Goal: Transaction & Acquisition: Obtain resource

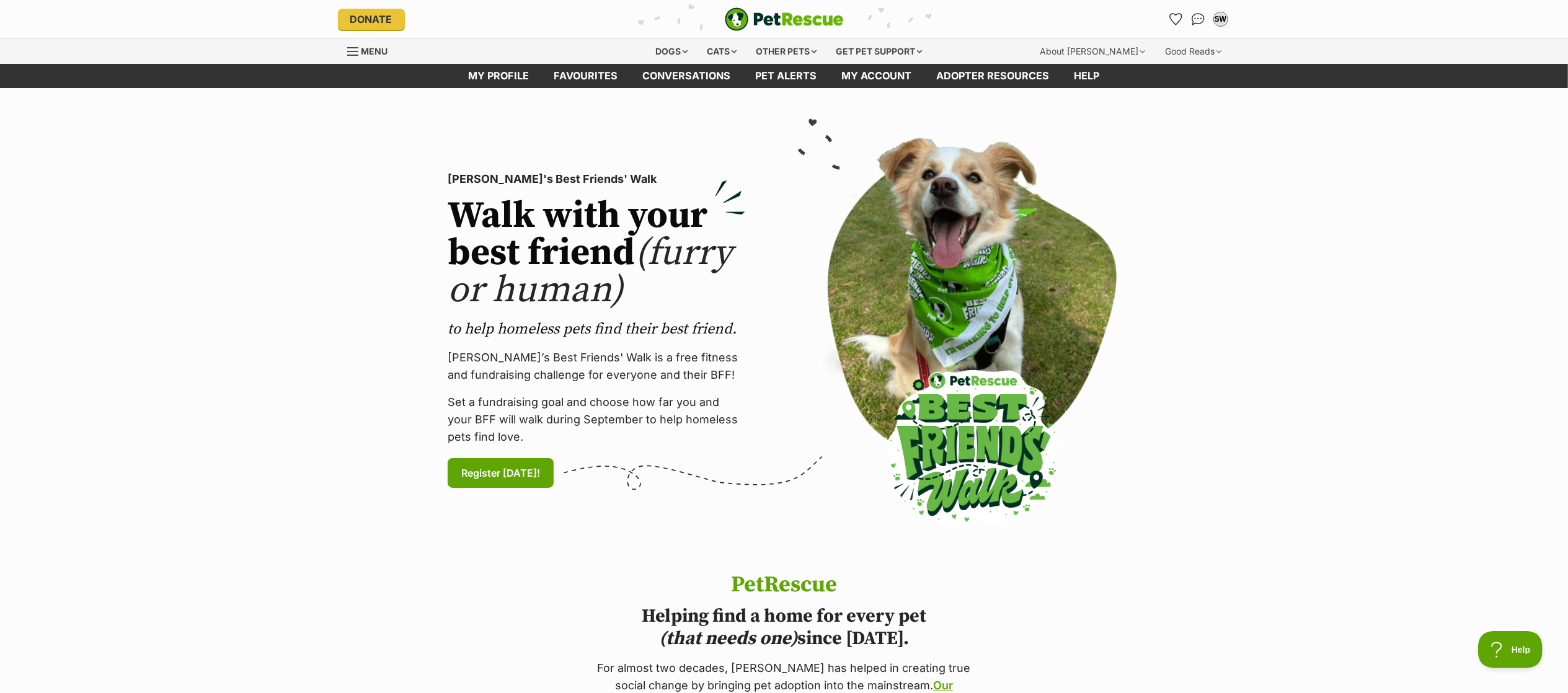
click at [351, 52] on span "Menu" at bounding box center [353, 52] width 11 height 1
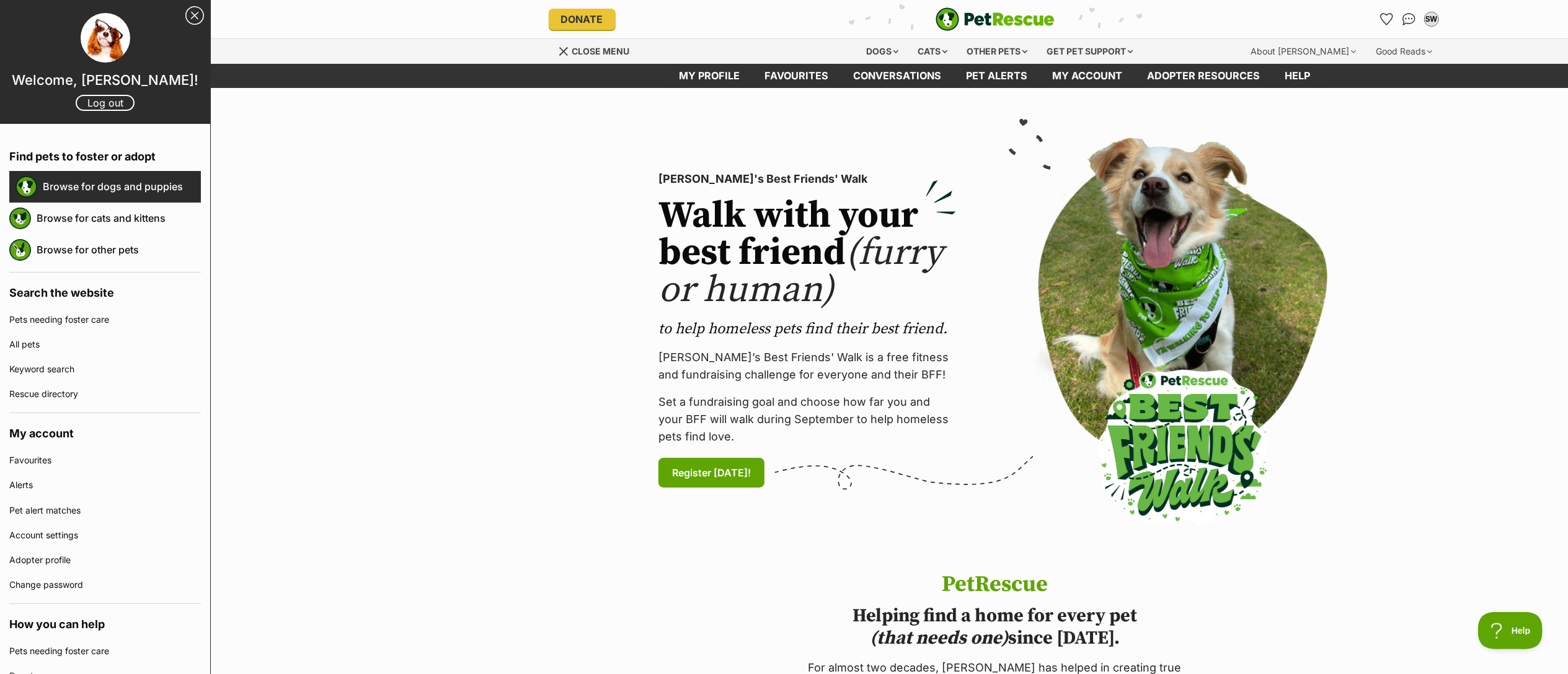
click at [131, 187] on link "Browse for dogs and puppies" at bounding box center [122, 187] width 158 height 26
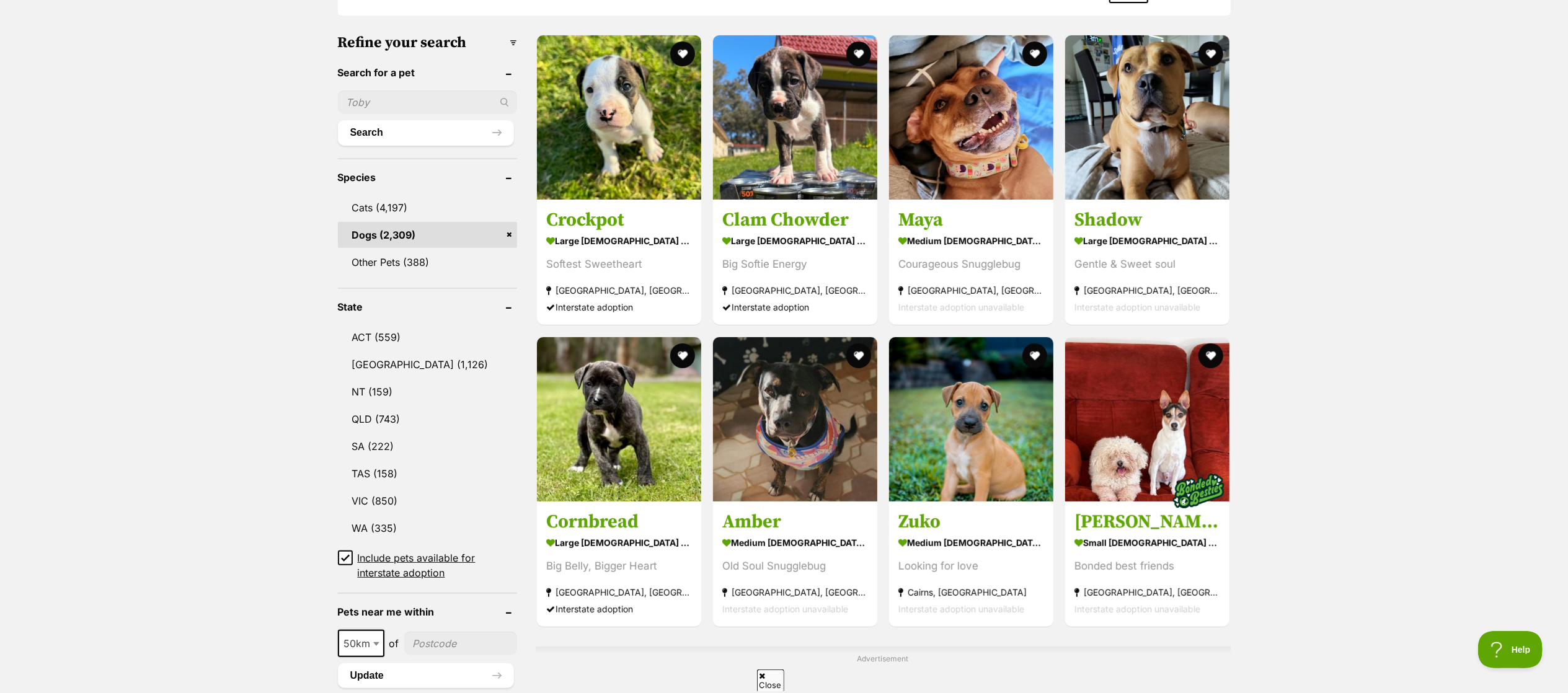
scroll to position [379, 0]
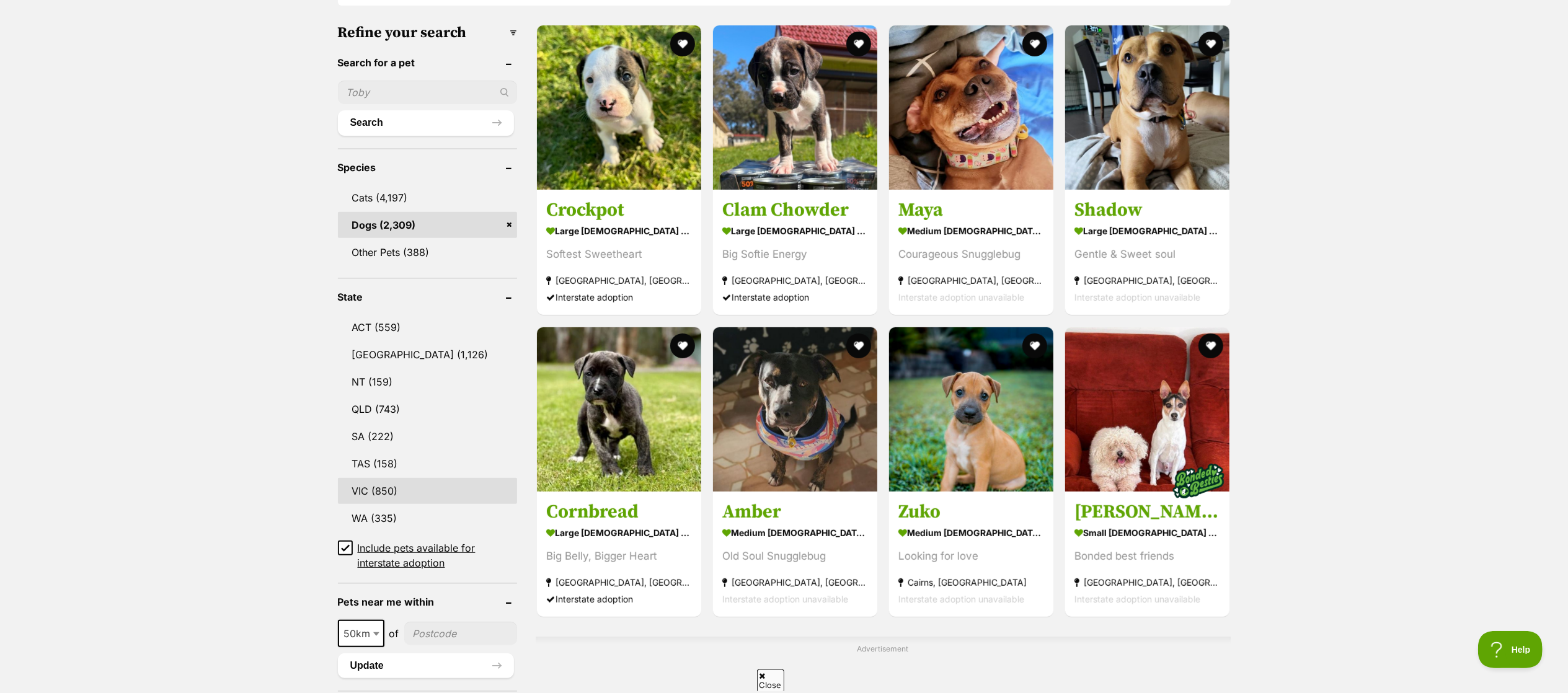
click at [375, 478] on link "VIC (850)" at bounding box center [428, 491] width 179 height 26
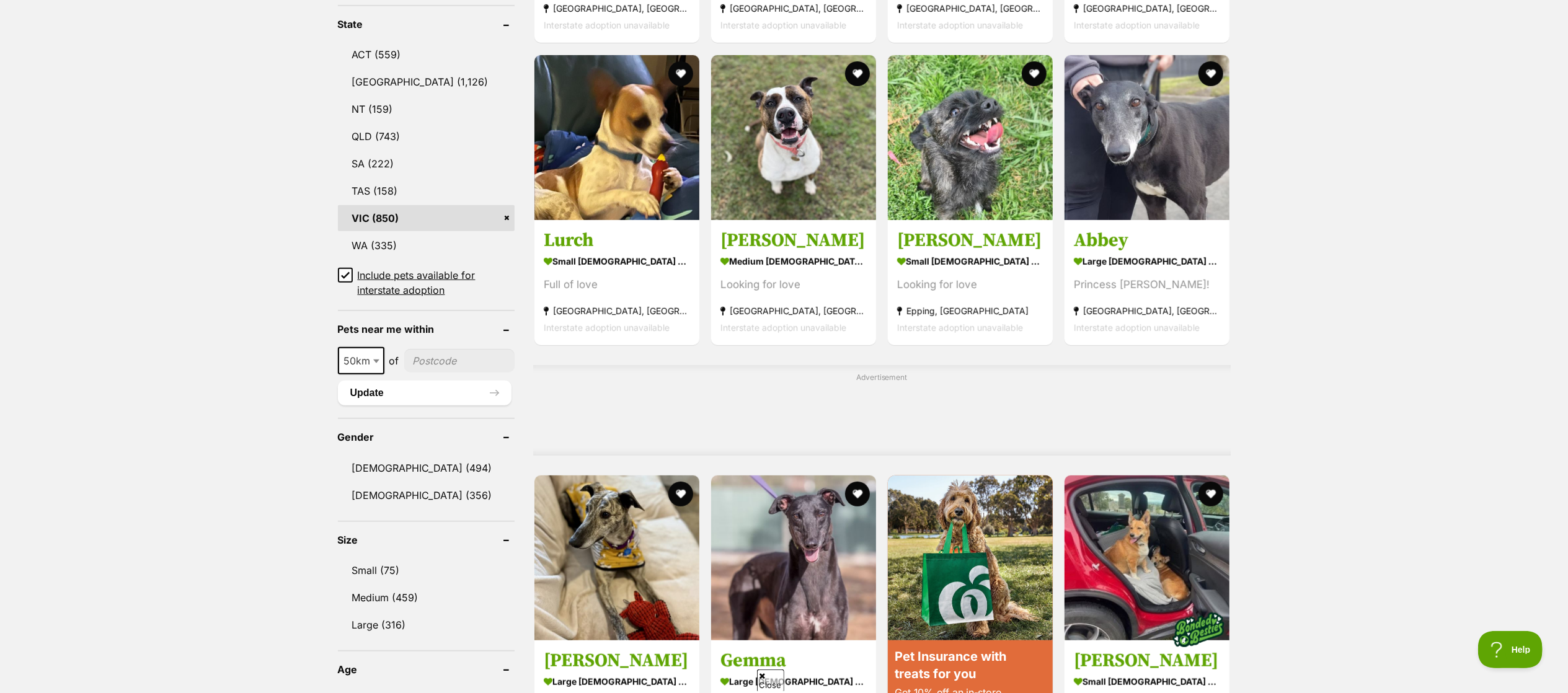
scroll to position [656, 0]
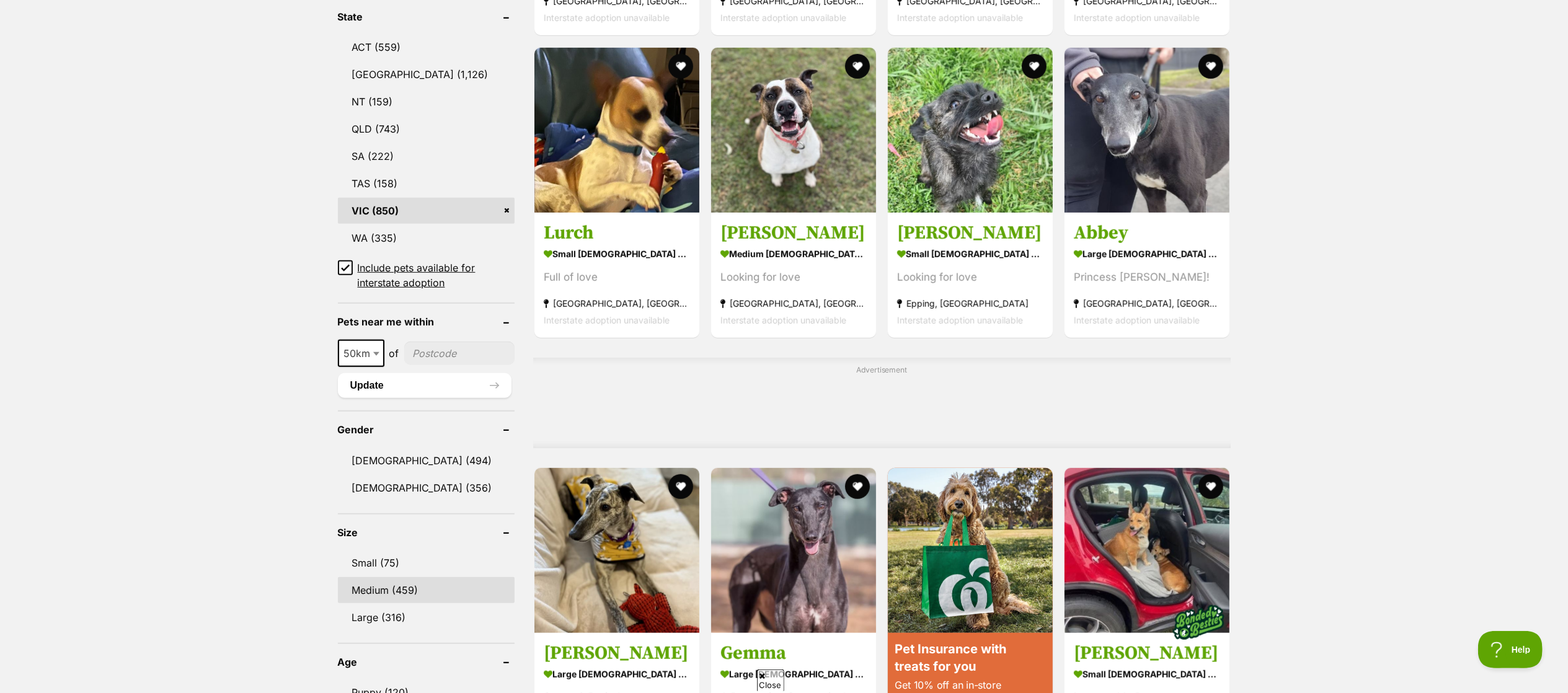
click at [420, 587] on link "Medium (459)" at bounding box center [426, 590] width 177 height 26
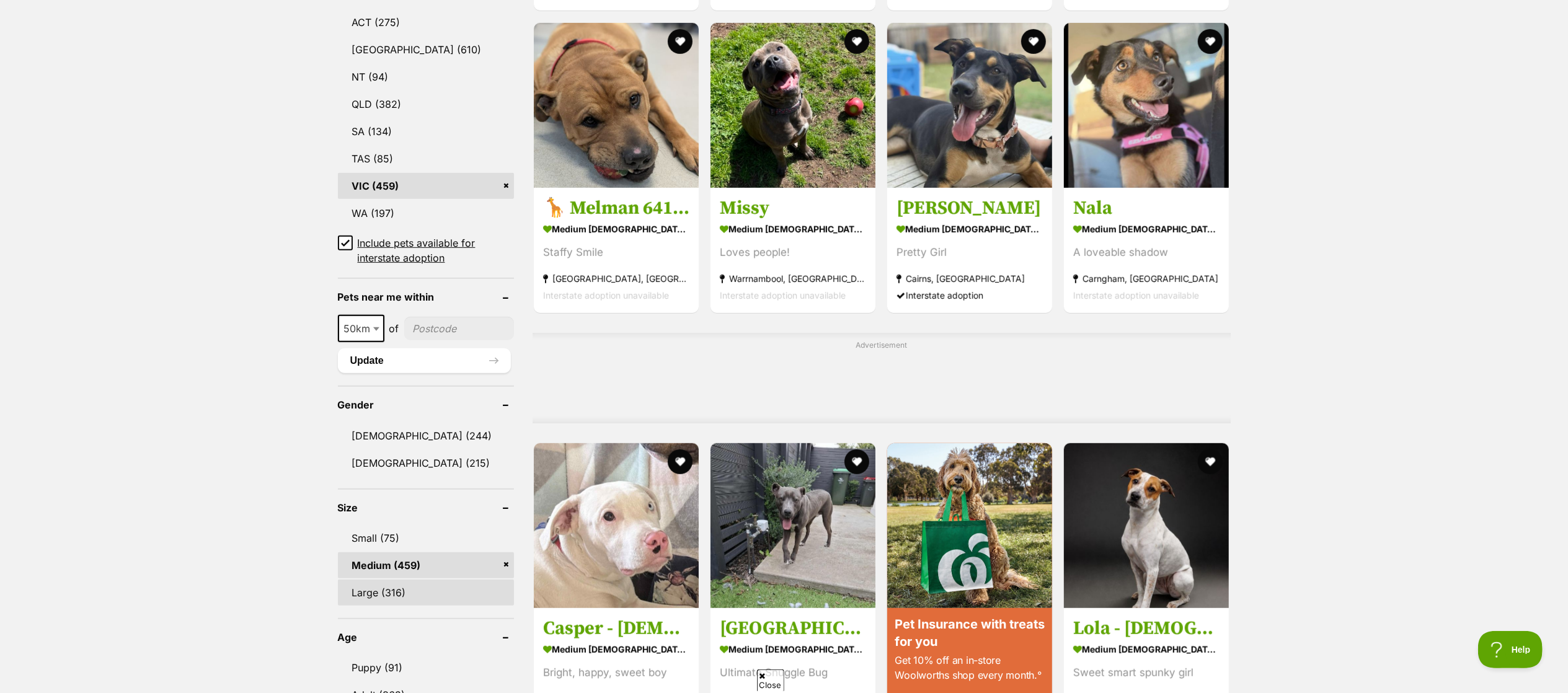
click at [398, 586] on link "Large (316)" at bounding box center [426, 593] width 177 height 26
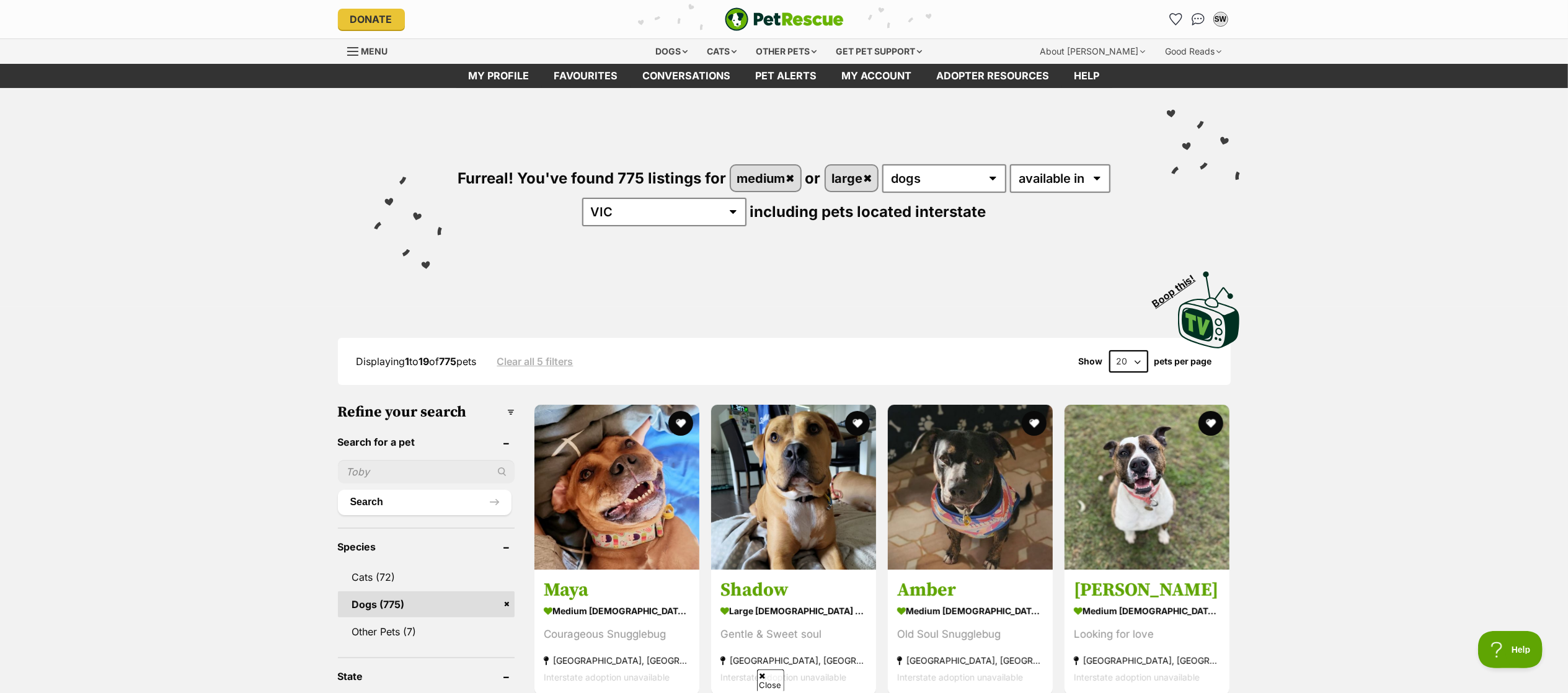
scroll to position [80, 0]
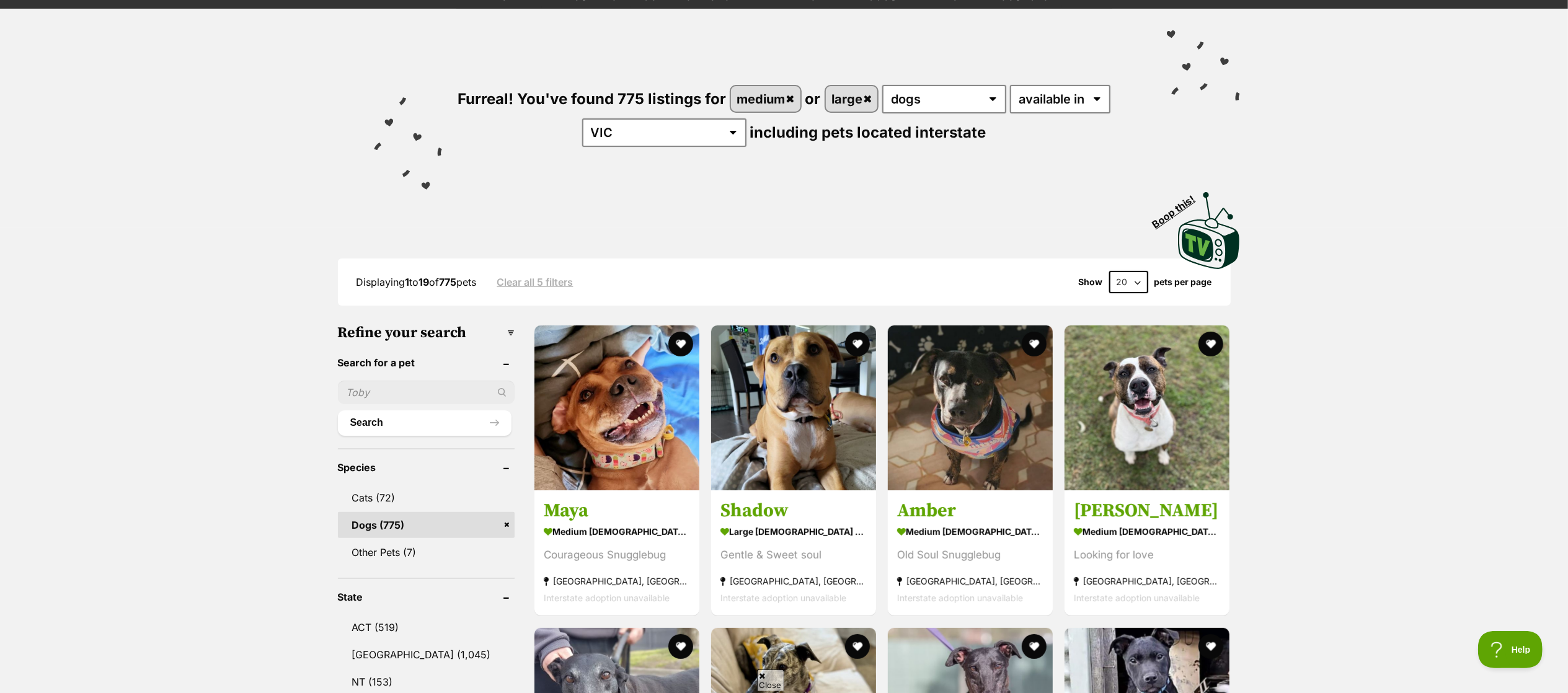
click at [1137, 280] on select "20 40 60" at bounding box center [1129, 282] width 39 height 22
select select "60"
click at [1109, 271] on select "20 40 60" at bounding box center [1129, 282] width 39 height 22
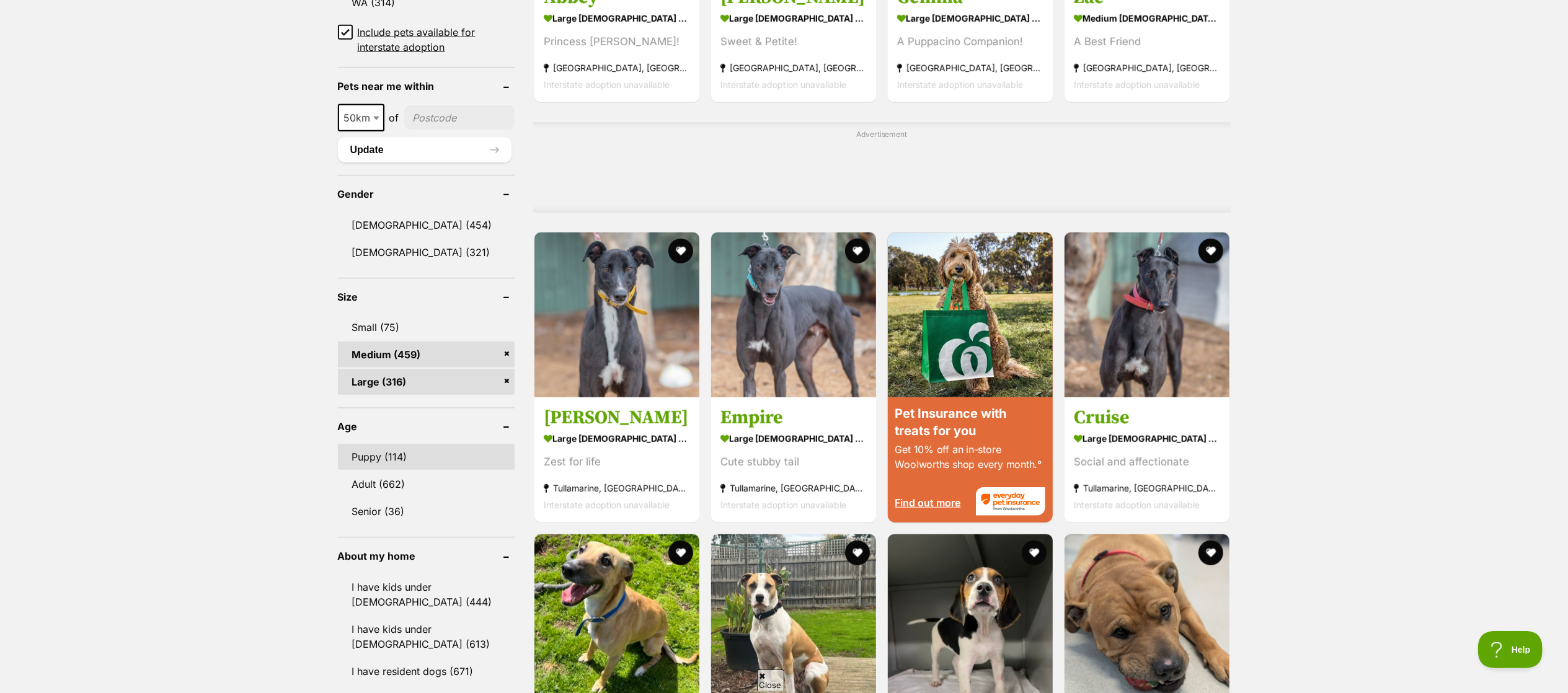
click at [384, 455] on link "Puppy (114)" at bounding box center [426, 457] width 177 height 26
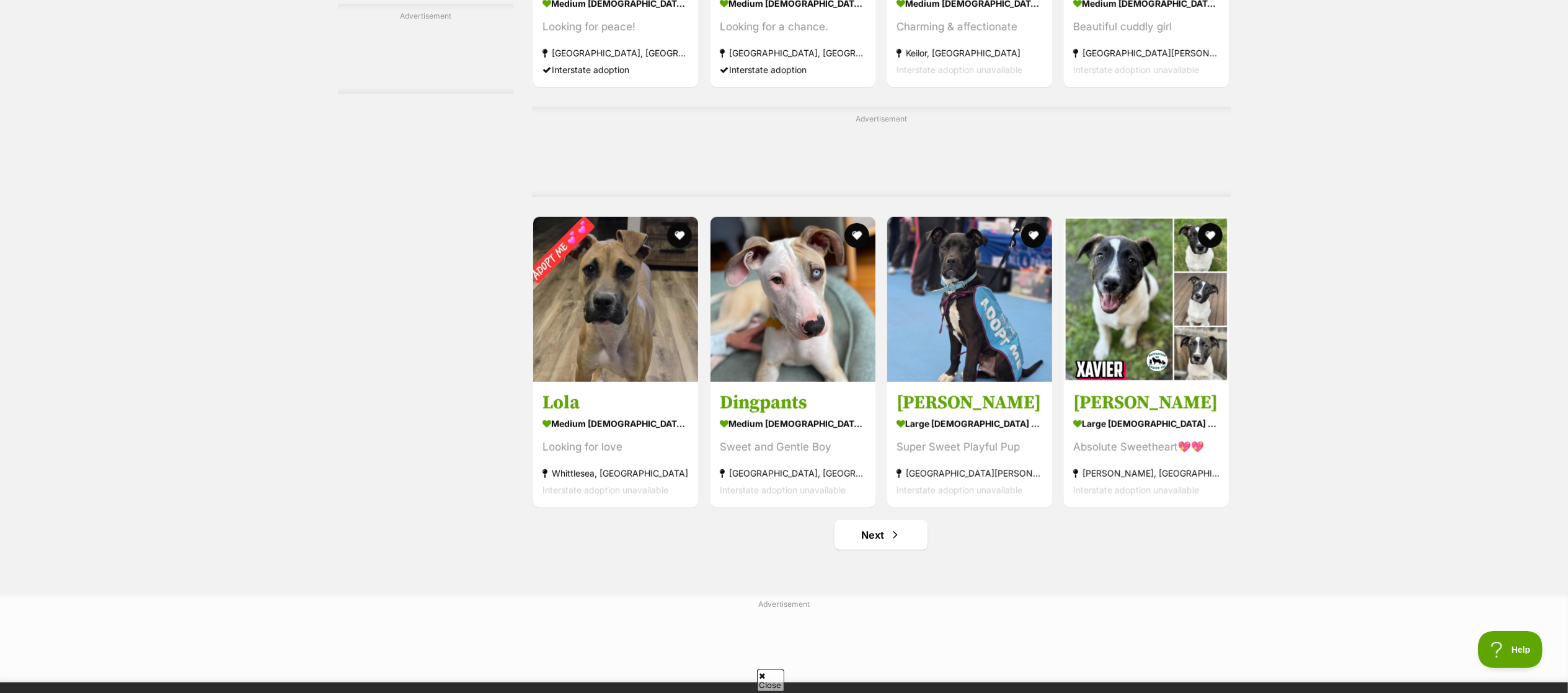
scroll to position [5498, 0]
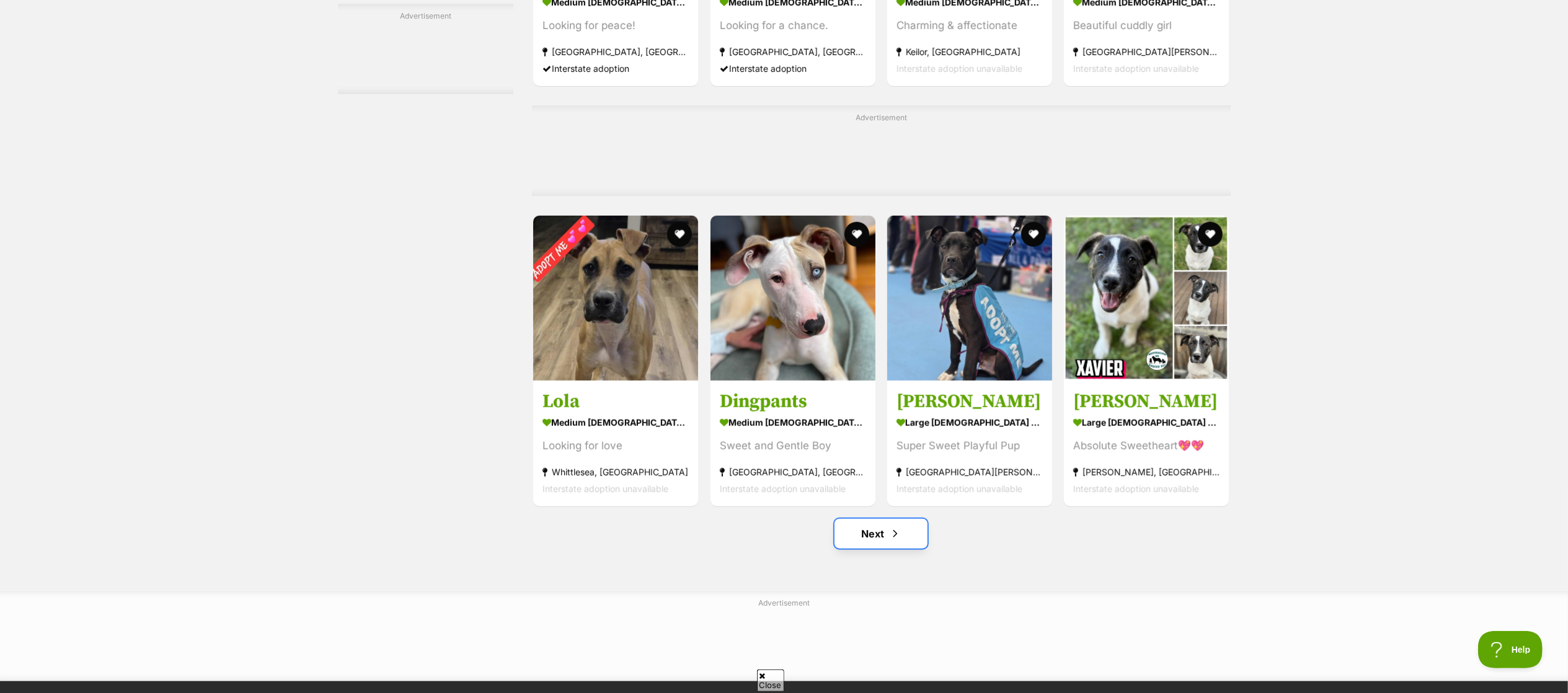
click at [870, 548] on link "Next" at bounding box center [881, 534] width 93 height 30
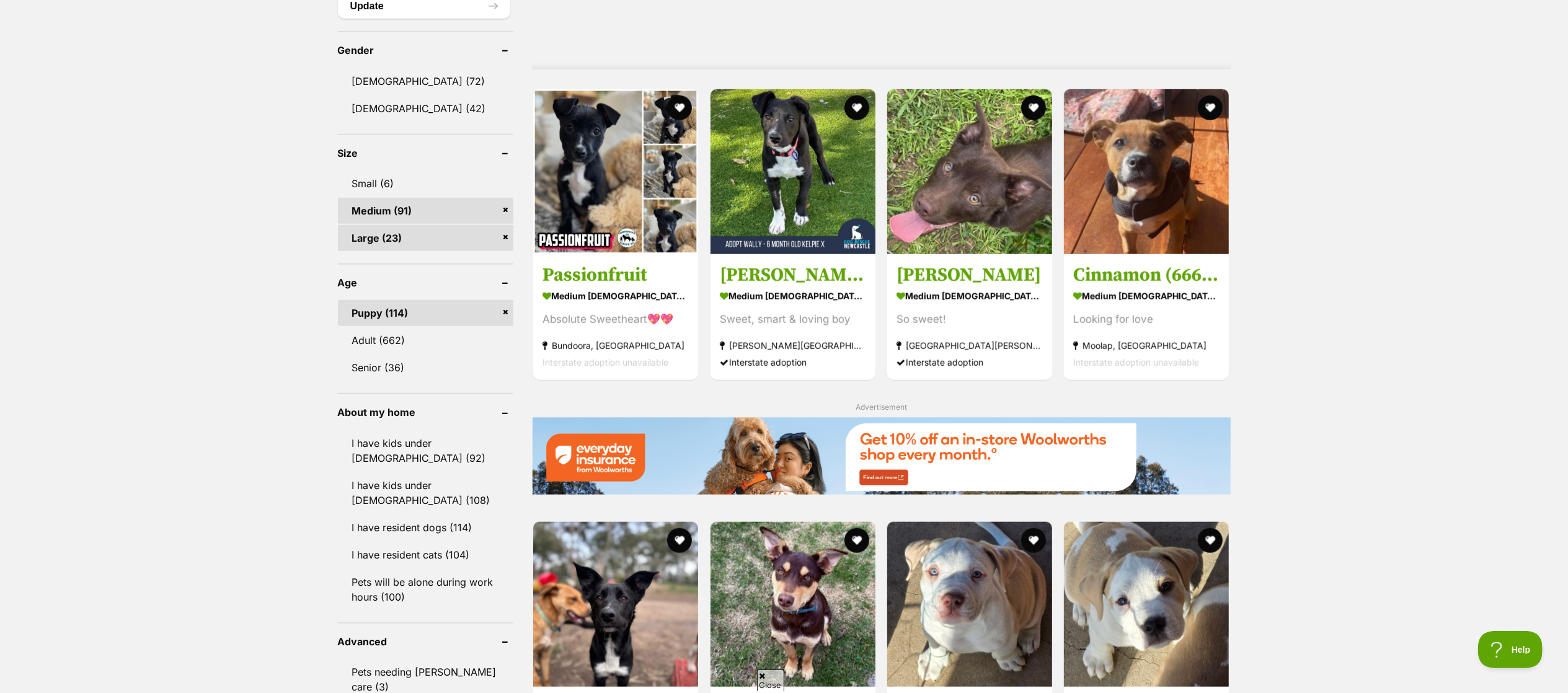
scroll to position [1023, 0]
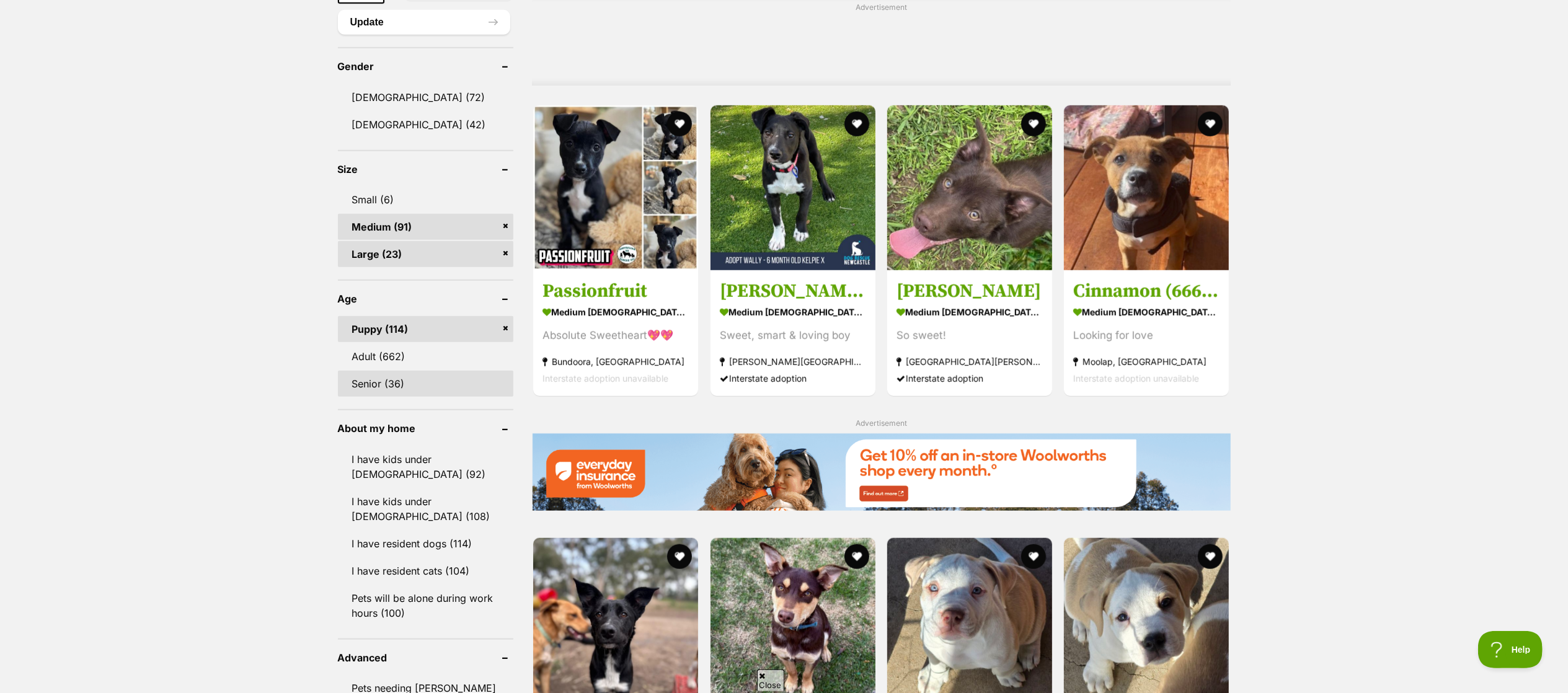
click at [383, 387] on link "Senior (36)" at bounding box center [426, 384] width 176 height 26
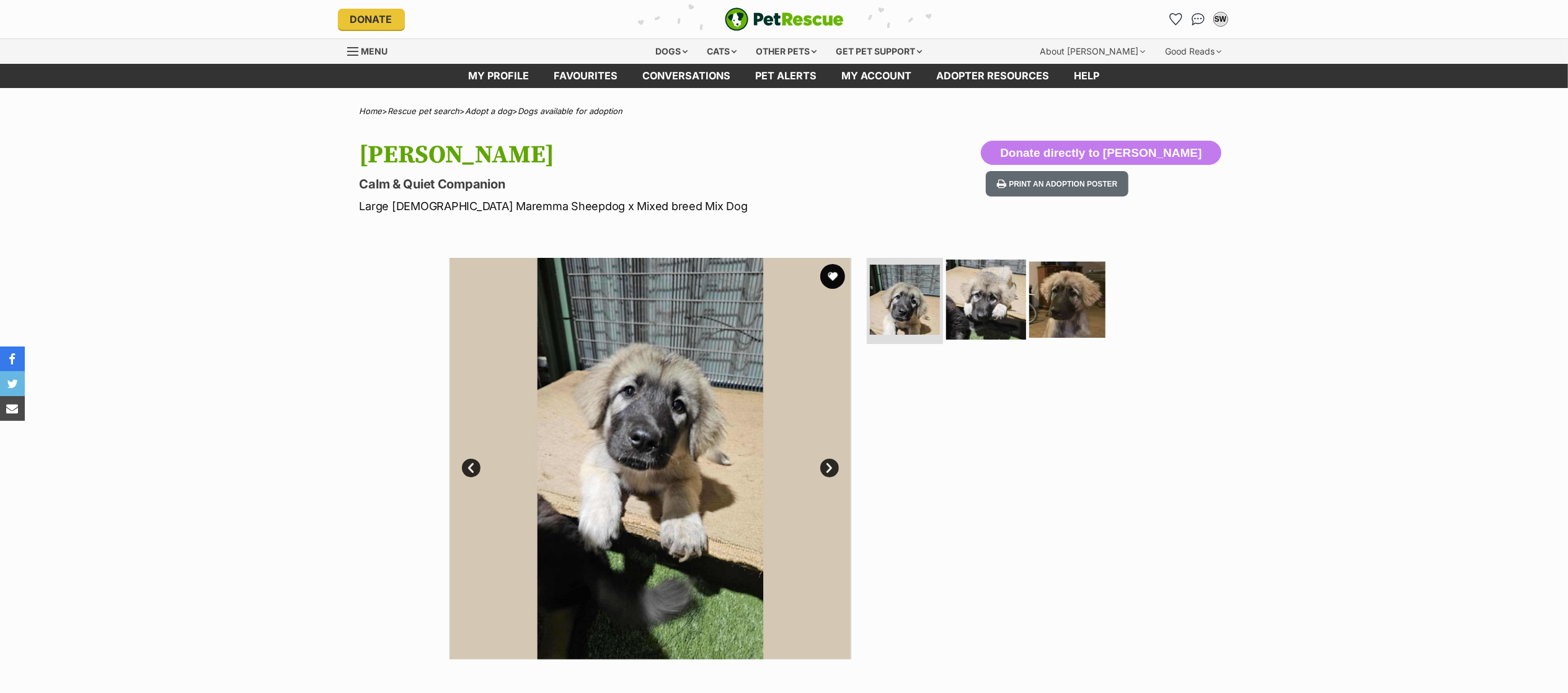
click at [990, 290] on img at bounding box center [986, 299] width 80 height 80
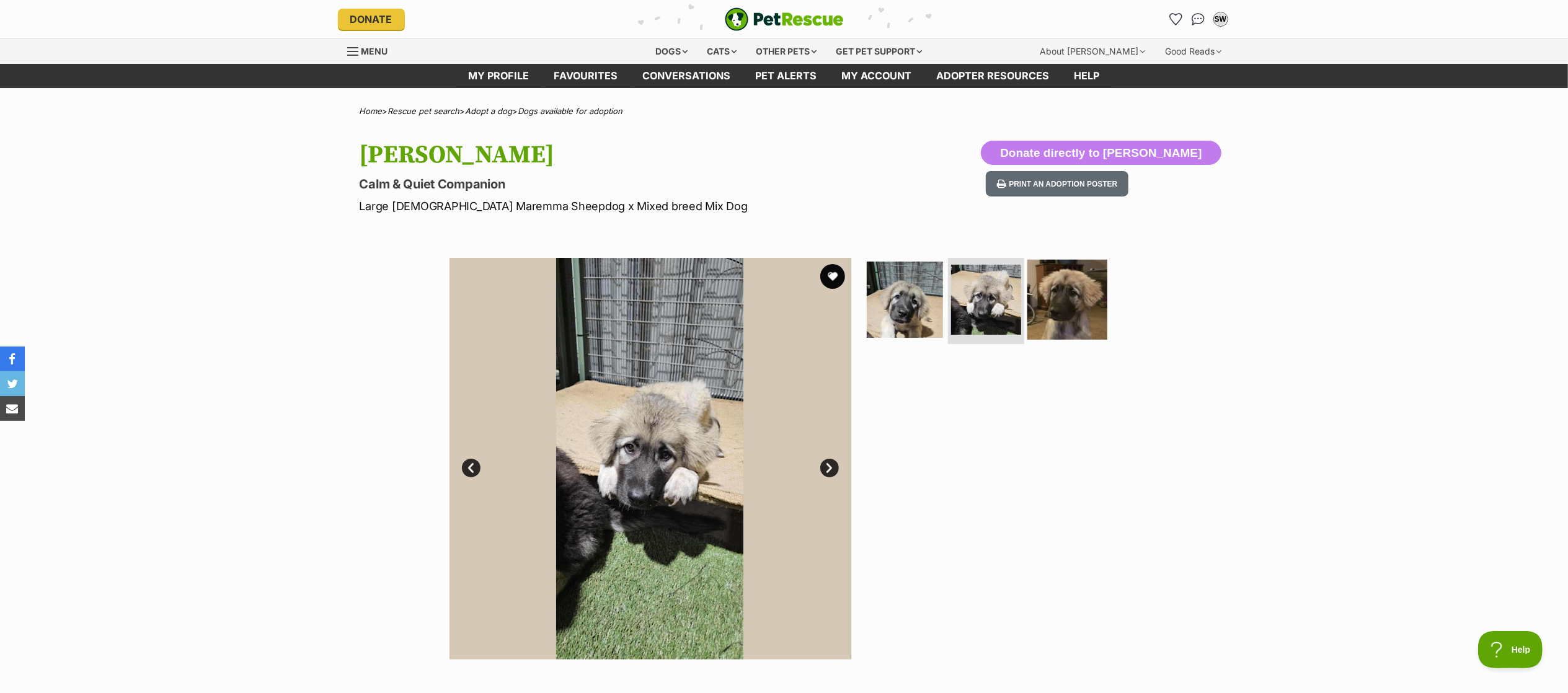
click at [1081, 294] on img at bounding box center [1067, 299] width 80 height 80
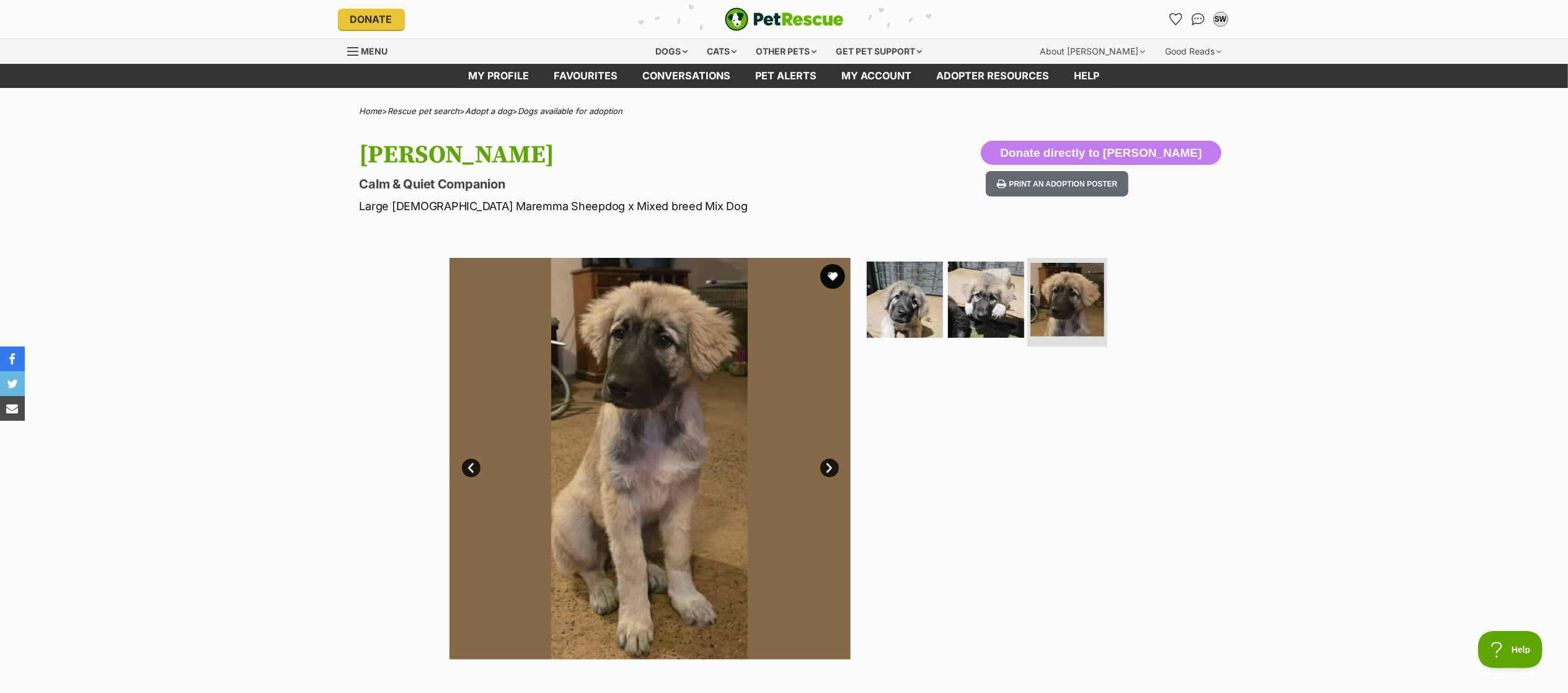
click at [1027, 297] on li at bounding box center [1067, 301] width 80 height 91
click at [990, 300] on img at bounding box center [986, 299] width 80 height 80
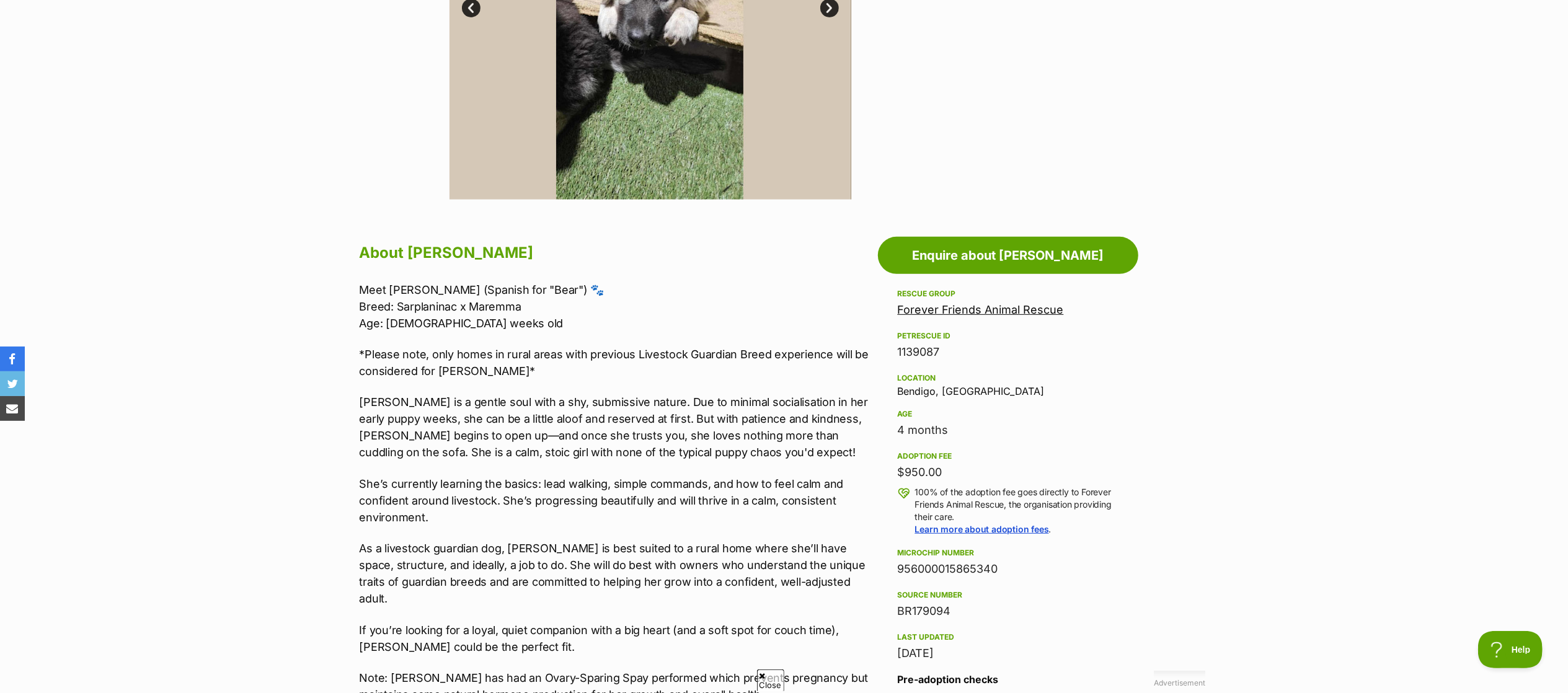
scroll to position [461, 0]
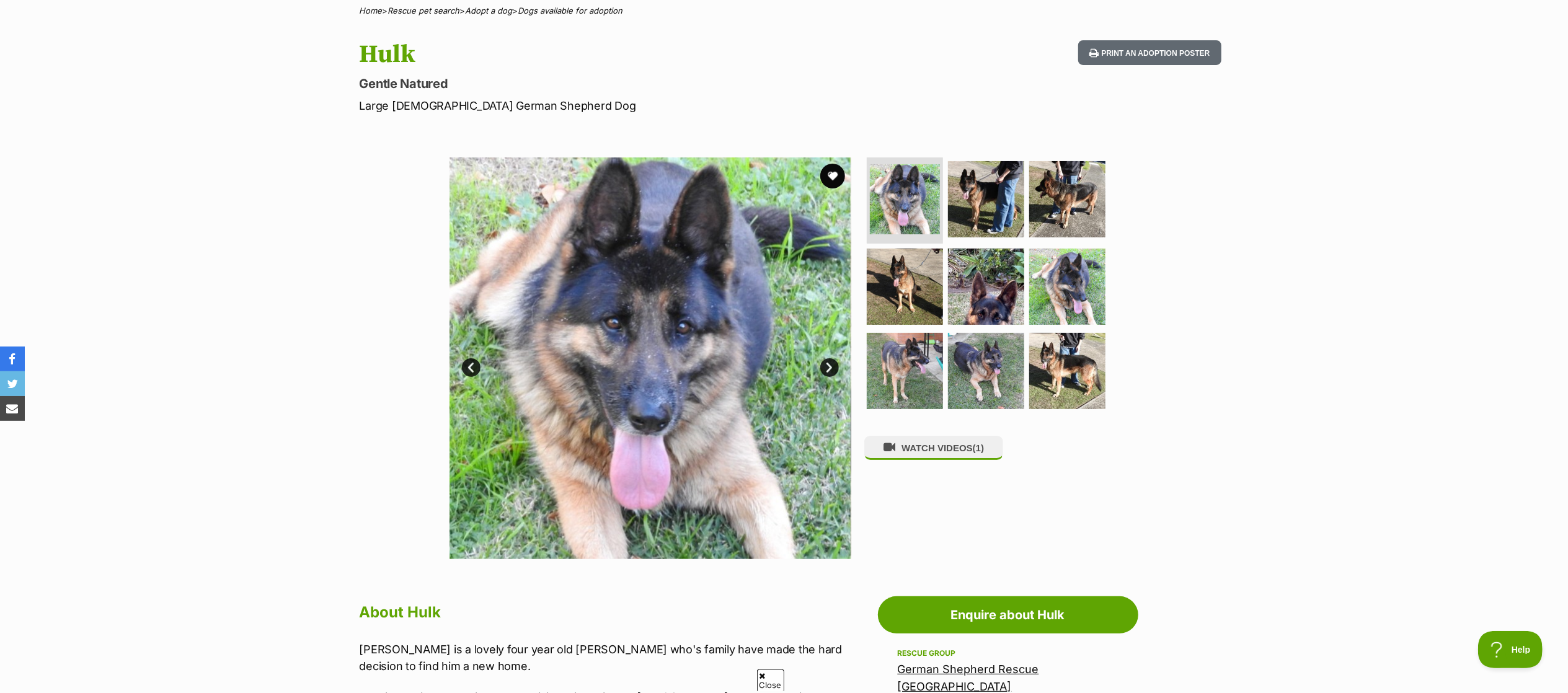
scroll to position [98, 0]
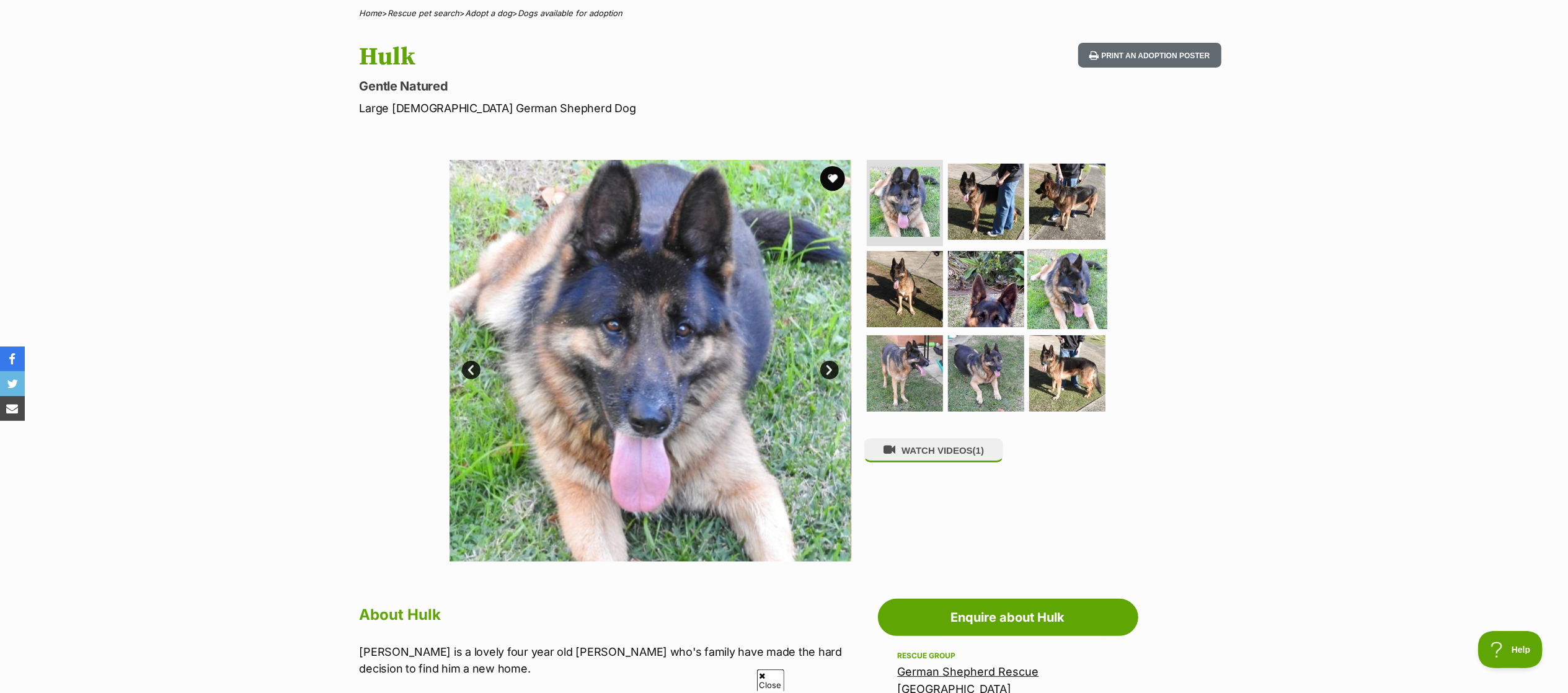
click at [1077, 301] on img at bounding box center [1067, 289] width 80 height 80
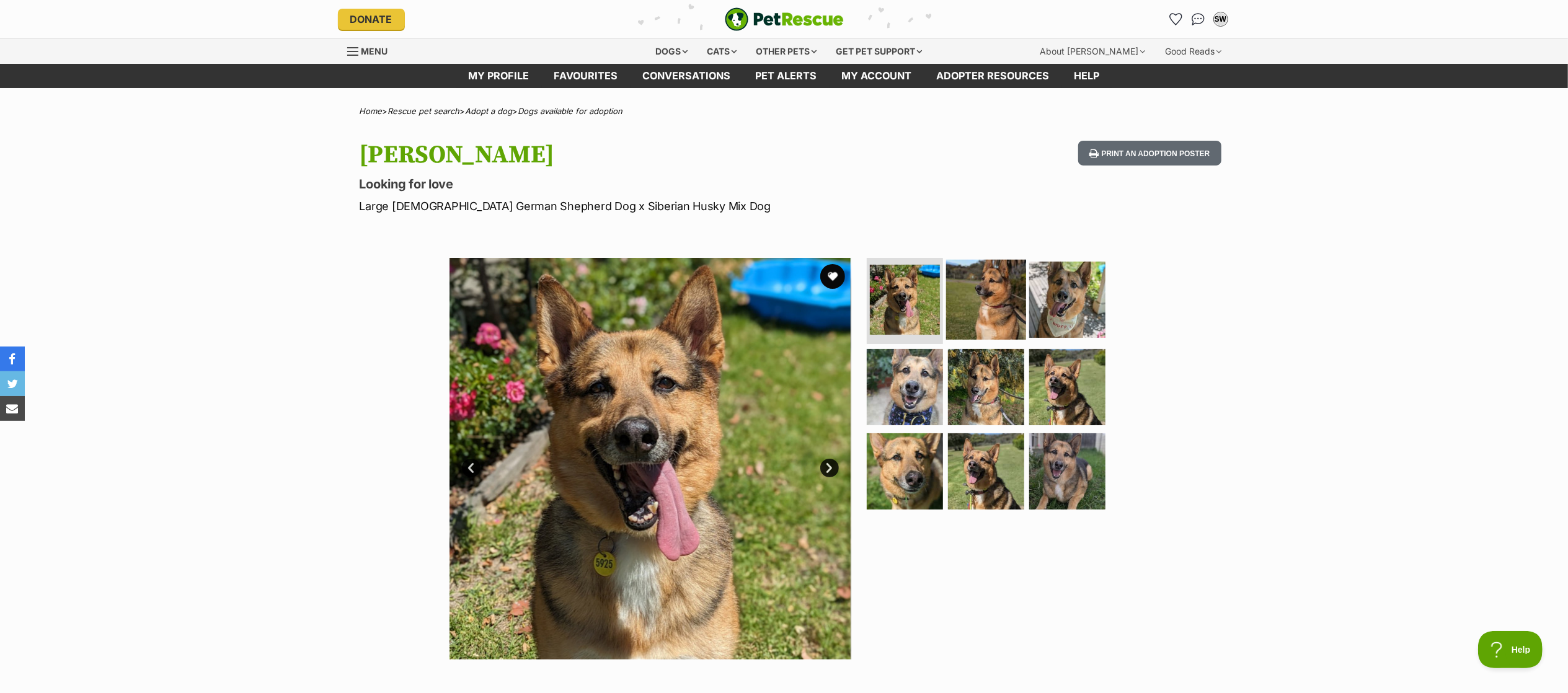
click at [995, 299] on img at bounding box center [986, 299] width 80 height 80
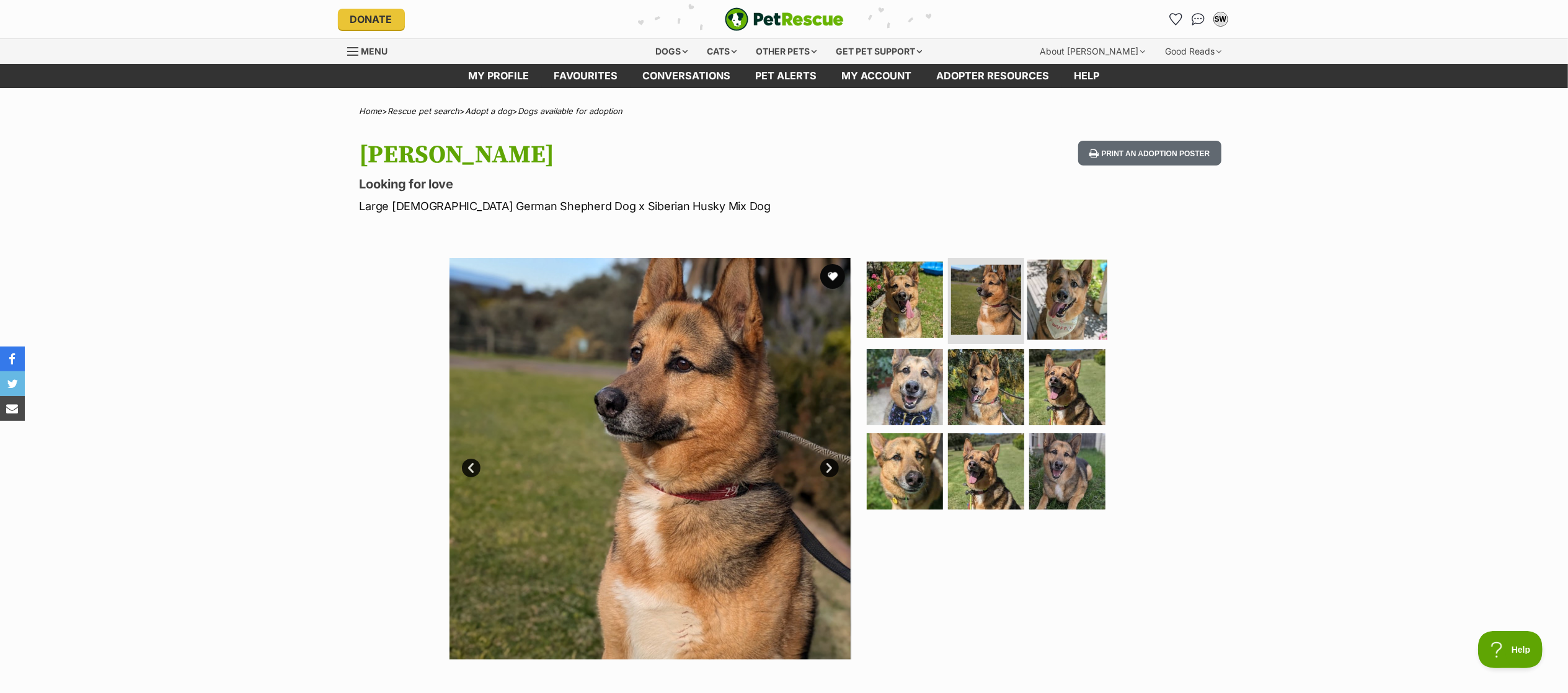
click at [1075, 312] on img at bounding box center [1067, 299] width 80 height 80
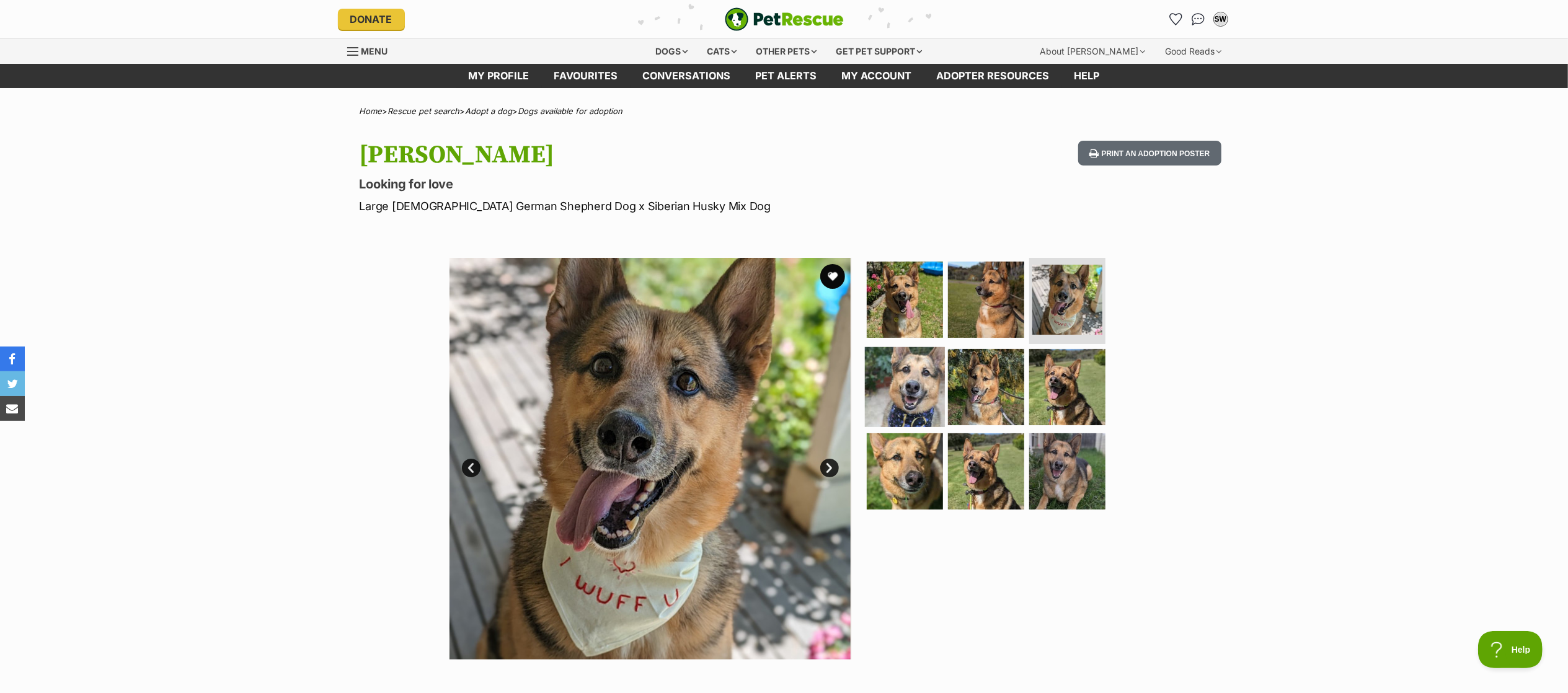
click at [931, 383] on img at bounding box center [905, 387] width 80 height 80
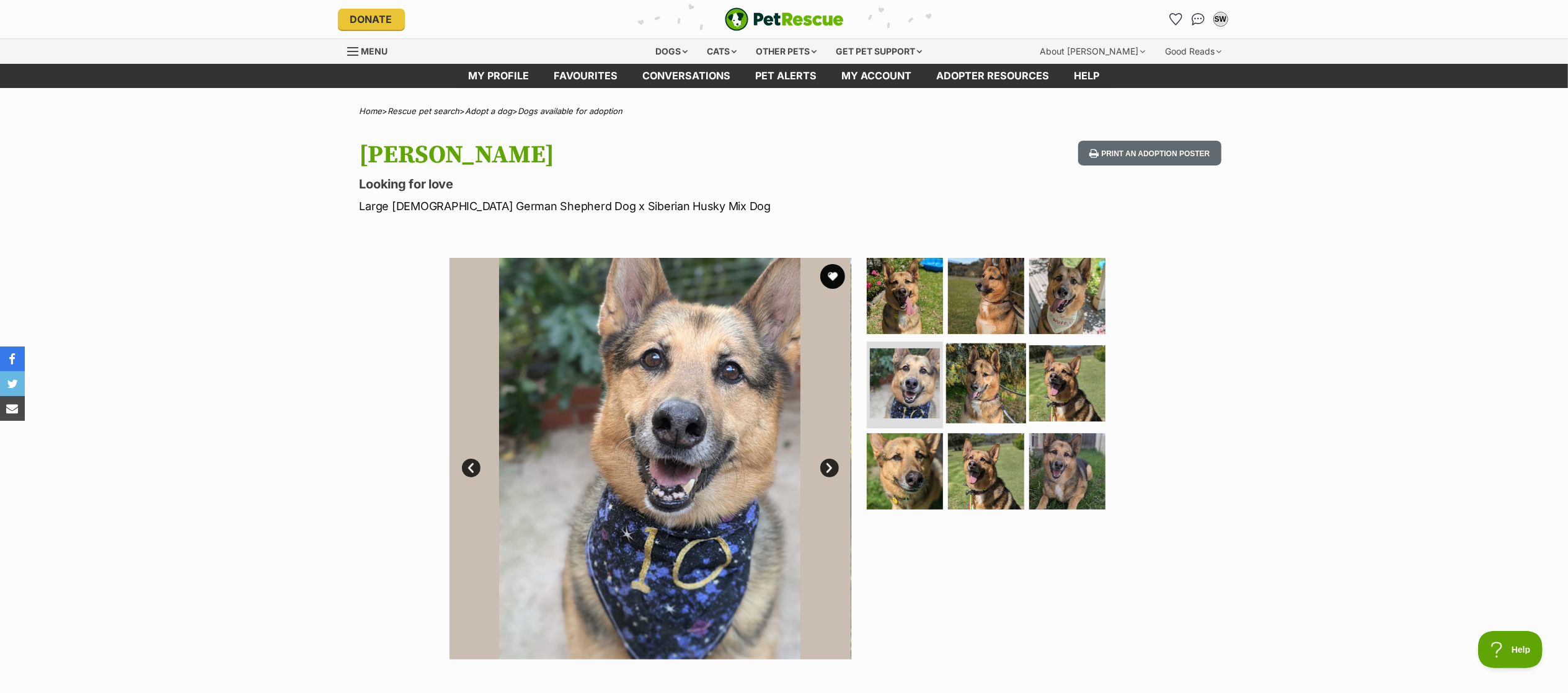
click at [973, 388] on img at bounding box center [986, 383] width 80 height 80
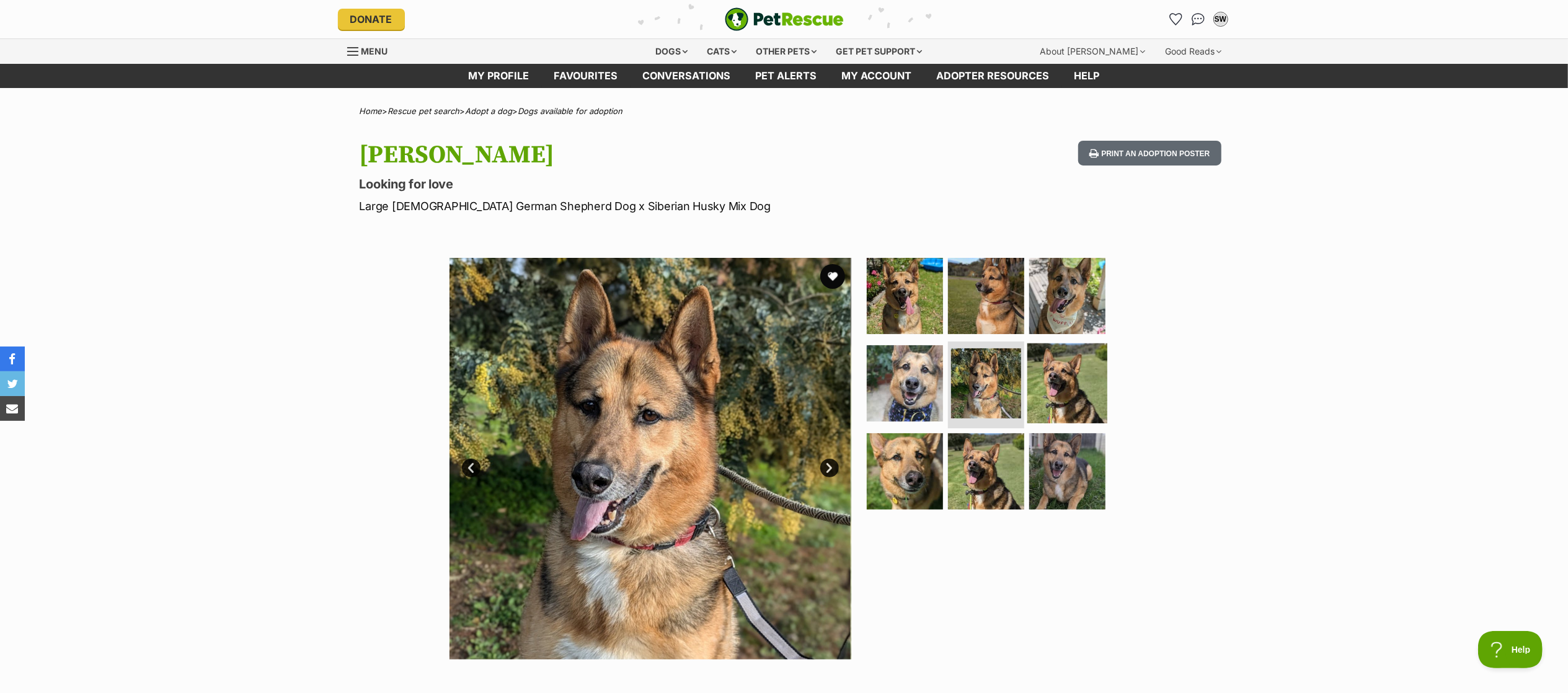
click at [1065, 397] on img at bounding box center [1067, 383] width 80 height 80
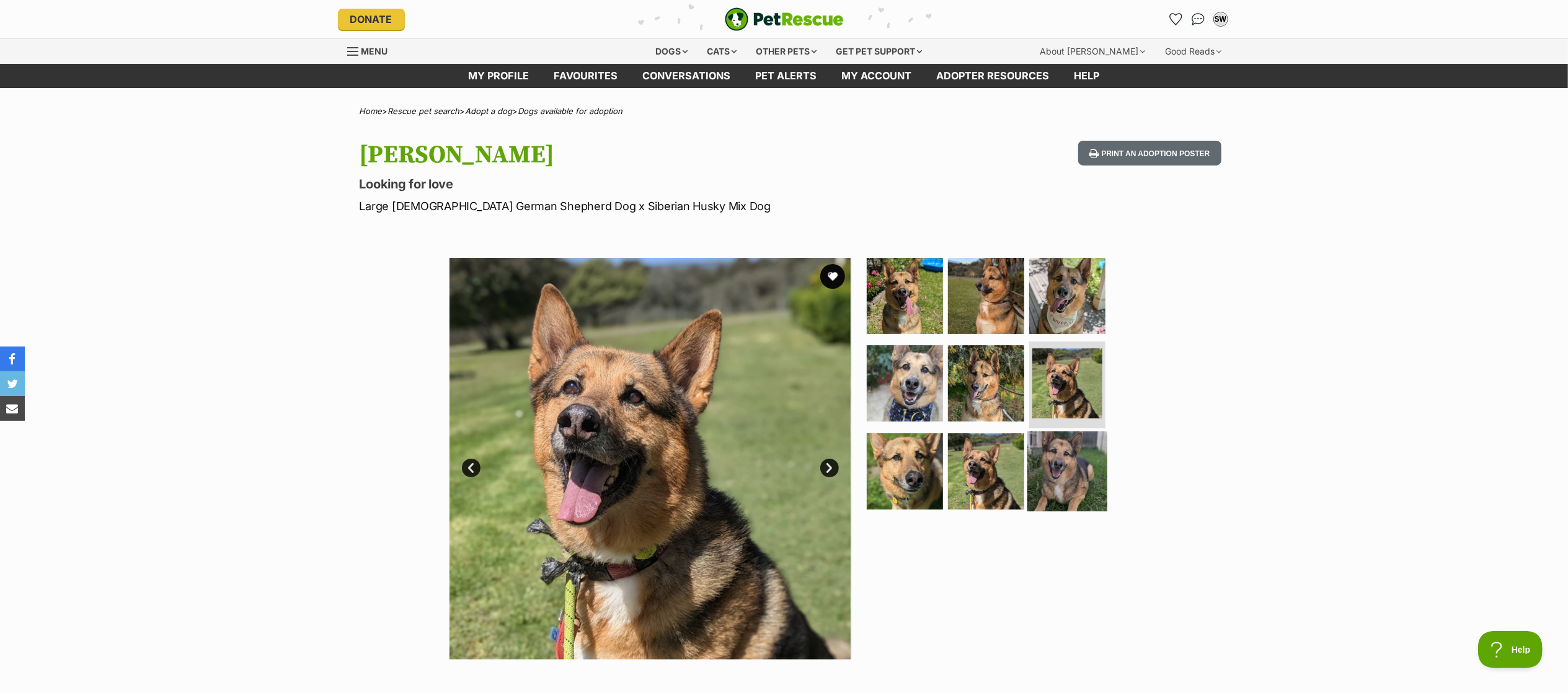
click at [1057, 474] on img at bounding box center [1067, 471] width 80 height 80
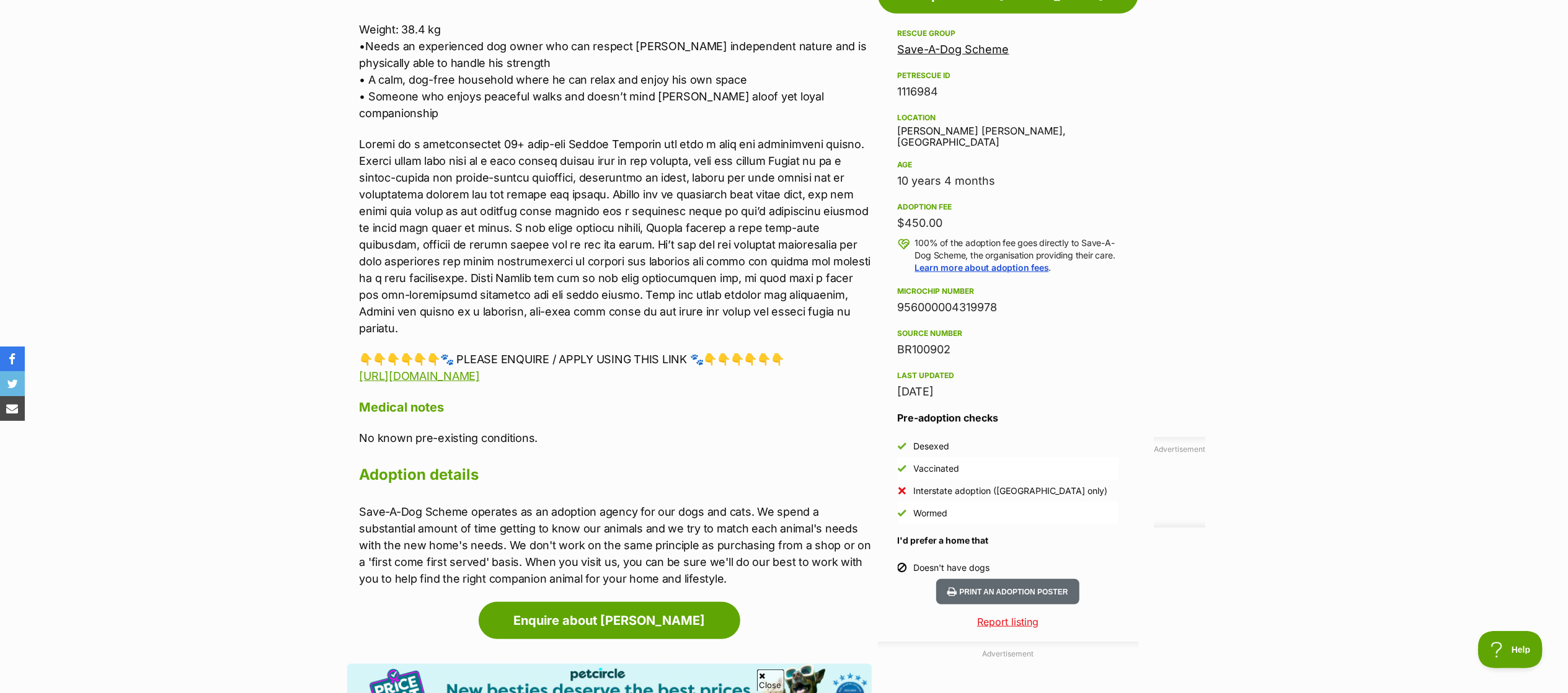
scroll to position [719, 0]
